Goal: Find specific page/section: Find specific page/section

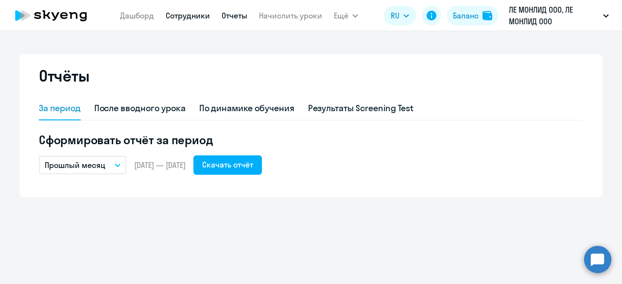
click at [189, 18] on link "Сотрудники" at bounding box center [188, 16] width 44 height 10
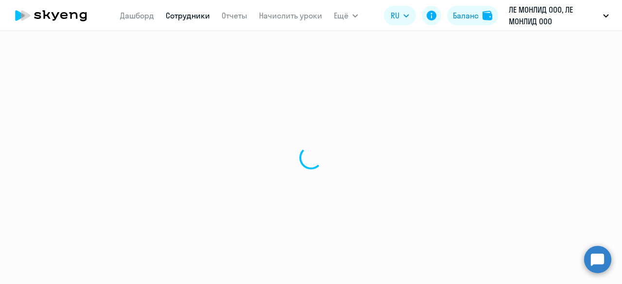
select select "30"
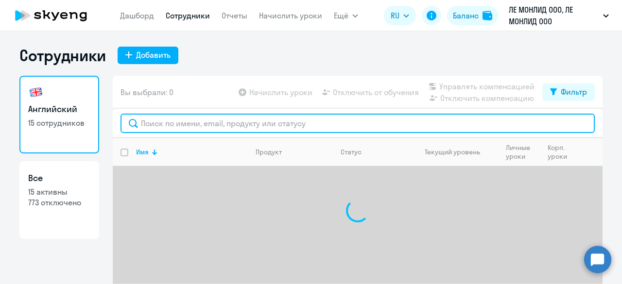
drag, startPoint x: 238, startPoint y: 123, endPoint x: 333, endPoint y: 126, distance: 94.8
click at [239, 123] on input "text" at bounding box center [357, 123] width 474 height 19
type input "t"
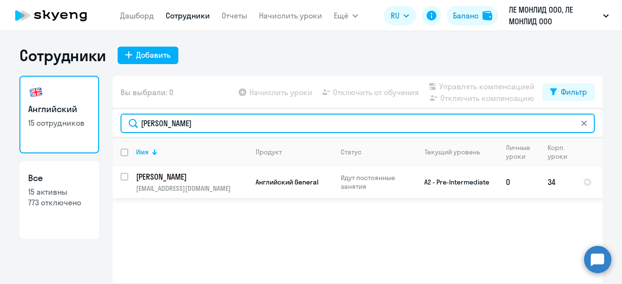
type input "[PERSON_NAME]"
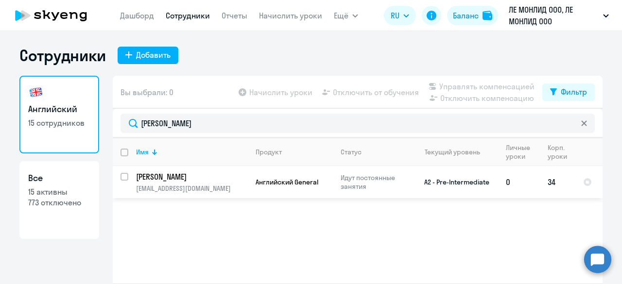
click at [124, 177] on input "select row 2442852" at bounding box center [129, 182] width 19 height 19
checkbox input "true"
